Goal: Information Seeking & Learning: Learn about a topic

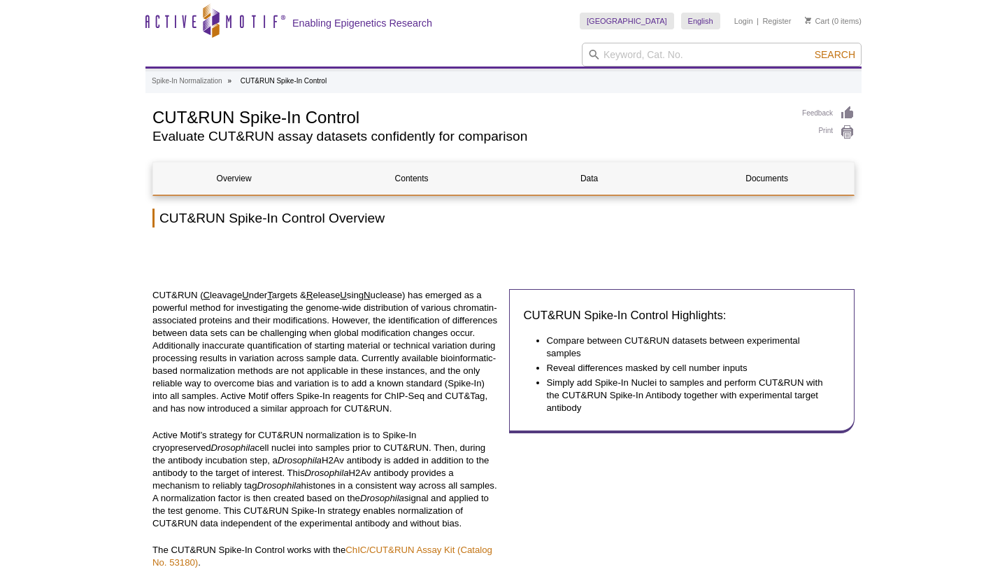
drag, startPoint x: 812, startPoint y: 93, endPoint x: 230, endPoint y: 177, distance: 588.0
click at [230, 177] on link "Overview" at bounding box center [234, 178] width 162 height 32
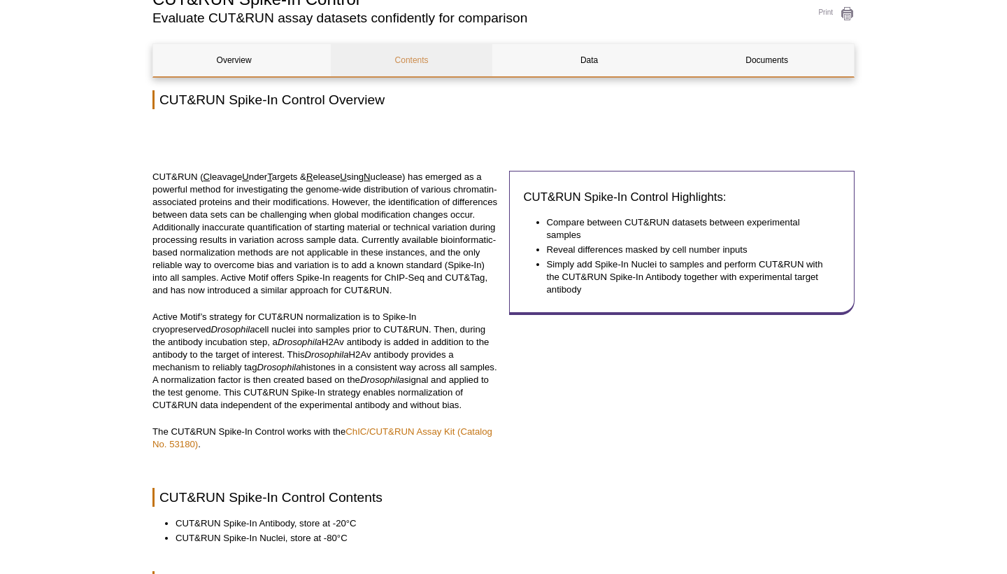
click at [410, 60] on link "Contents" at bounding box center [412, 60] width 162 height 32
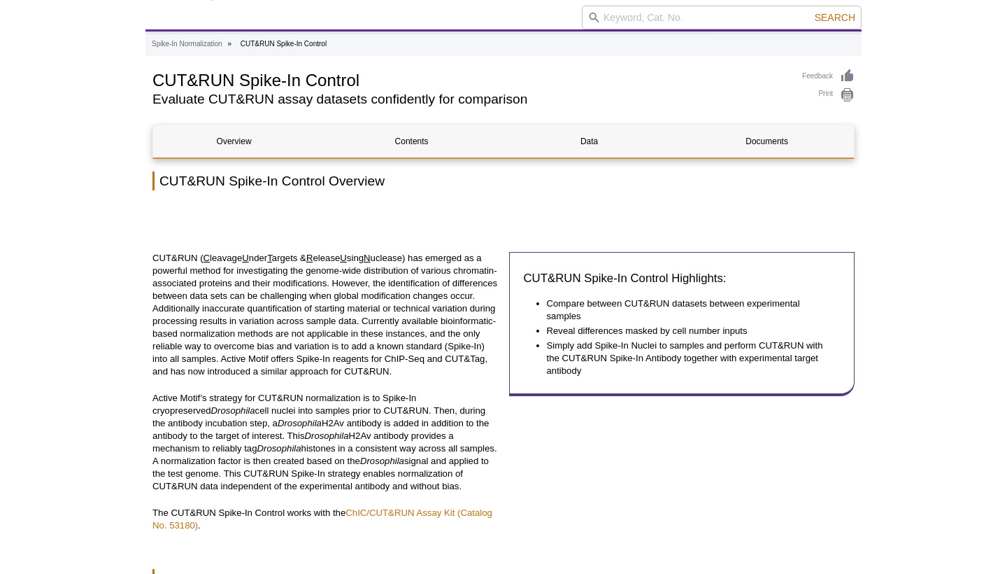
scroll to position [32, 0]
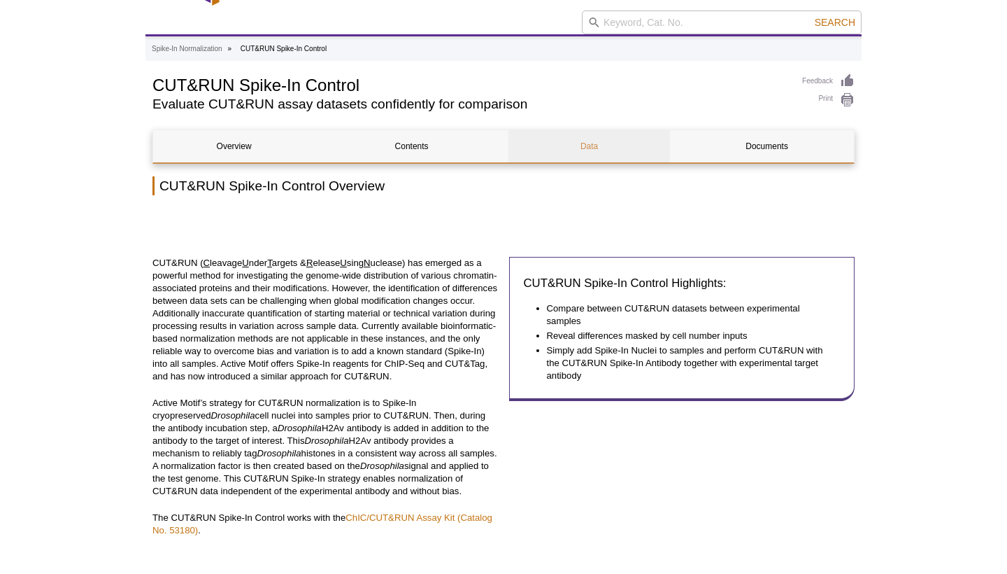
click at [594, 148] on link "Data" at bounding box center [589, 146] width 162 height 32
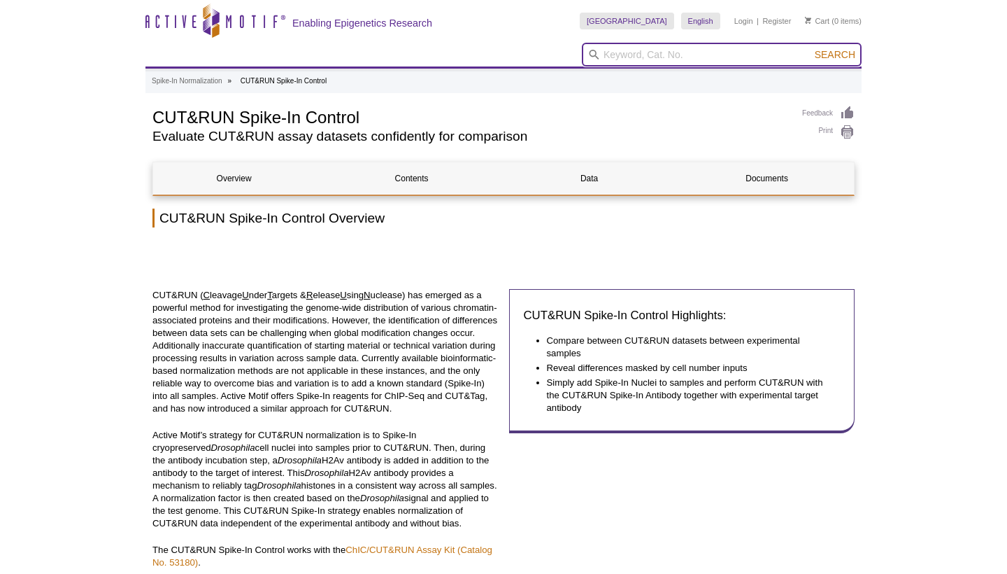
click at [616, 52] on input "search" at bounding box center [722, 55] width 280 height 24
paste input "Cat. 53180"
type input "Cat. 53180"
click at [836, 55] on button "Search" at bounding box center [835, 54] width 49 height 13
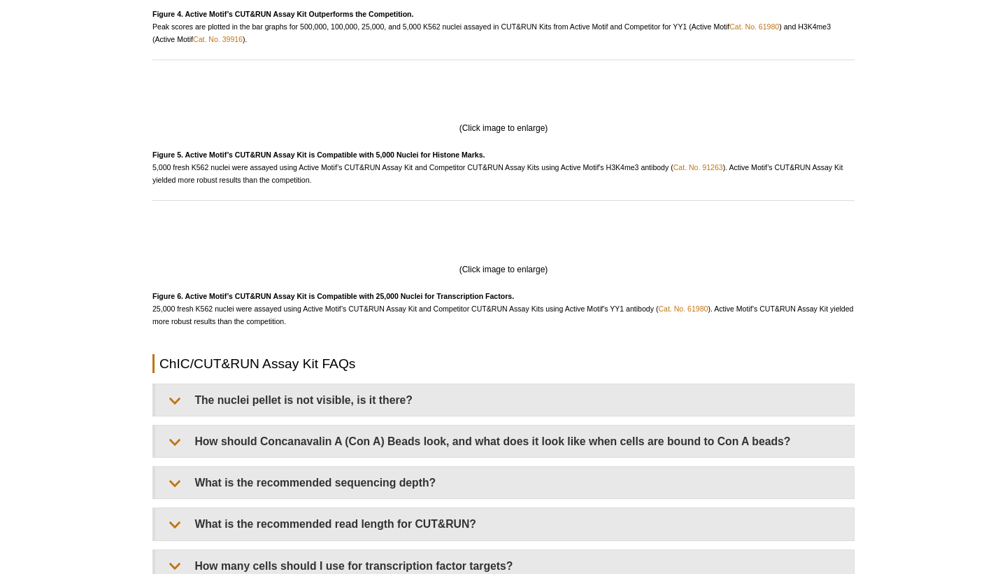
scroll to position [2626, 0]
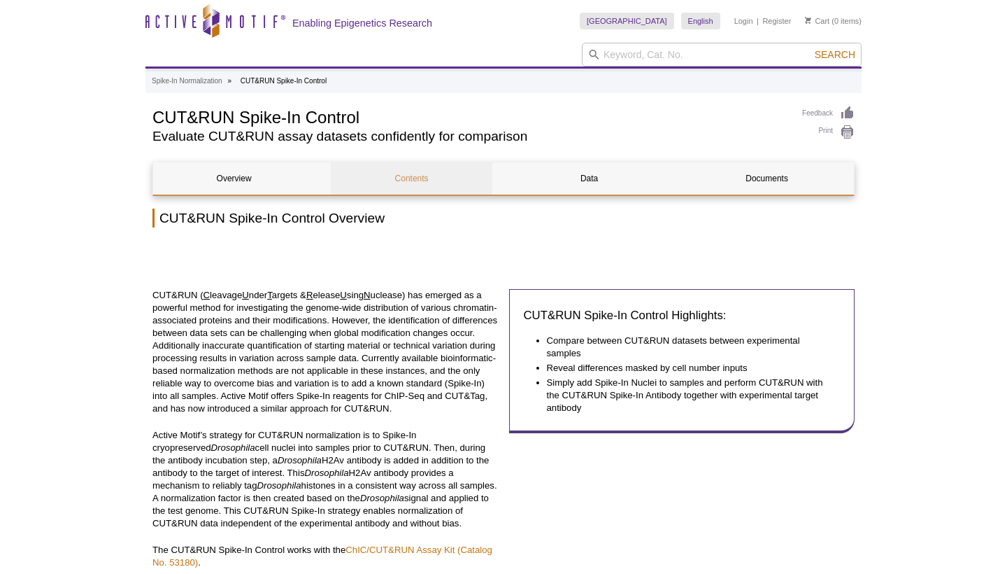
click at [411, 178] on link "Contents" at bounding box center [412, 178] width 162 height 32
